Goal: Entertainment & Leisure: Consume media (video, audio)

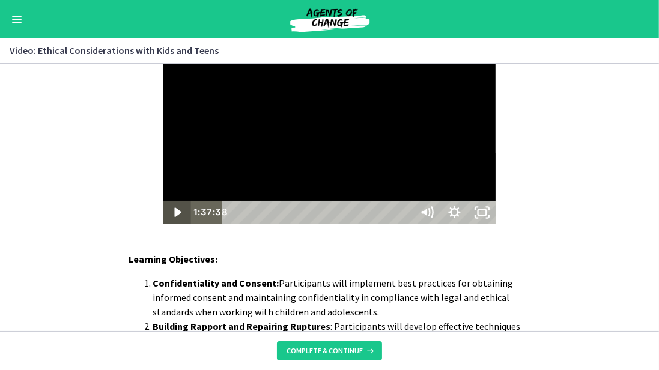
click at [175, 217] on icon "Play Video" at bounding box center [178, 212] width 7 height 10
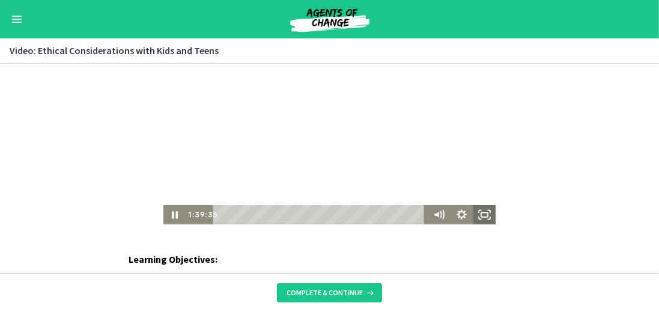
click at [482, 216] on icon "Fullscreen" at bounding box center [483, 214] width 23 height 19
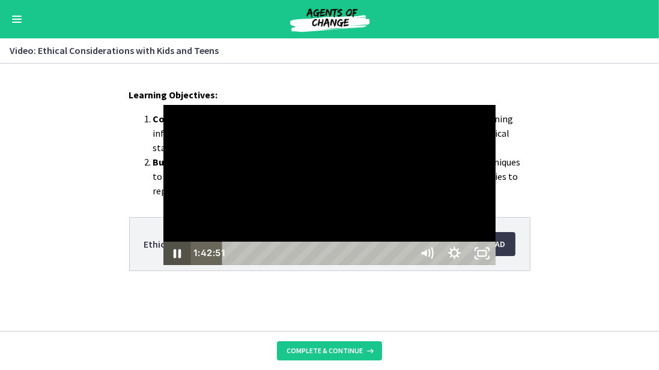
click at [163, 265] on icon "Pause" at bounding box center [177, 253] width 28 height 23
click at [165, 265] on icon "Play Video" at bounding box center [179, 253] width 28 height 23
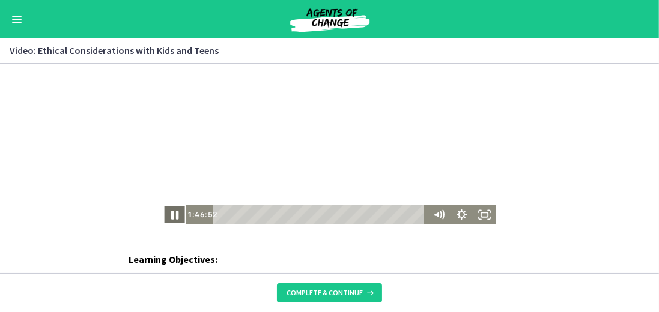
click at [174, 216] on icon "Pause" at bounding box center [174, 214] width 7 height 9
click at [172, 211] on icon "Play Video" at bounding box center [175, 215] width 7 height 10
click at [172, 214] on icon "Pause" at bounding box center [174, 214] width 23 height 19
click at [169, 213] on icon "Play Video" at bounding box center [175, 214] width 23 height 19
click at [481, 214] on icon "Fullscreen" at bounding box center [483, 214] width 23 height 19
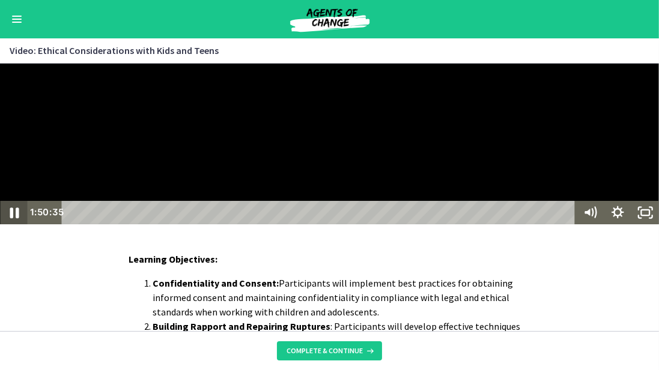
click at [12, 218] on icon "Pause" at bounding box center [14, 212] width 9 height 11
